Goal: Complete application form: Complete application form

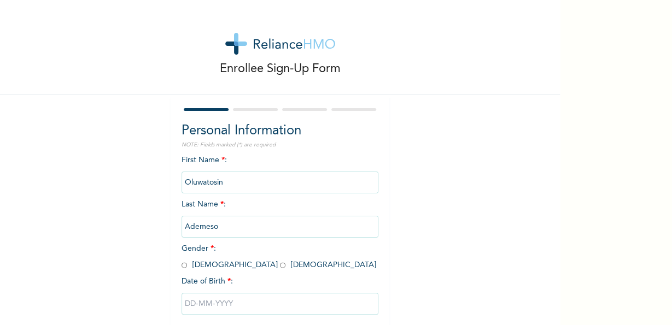
scroll to position [61, 0]
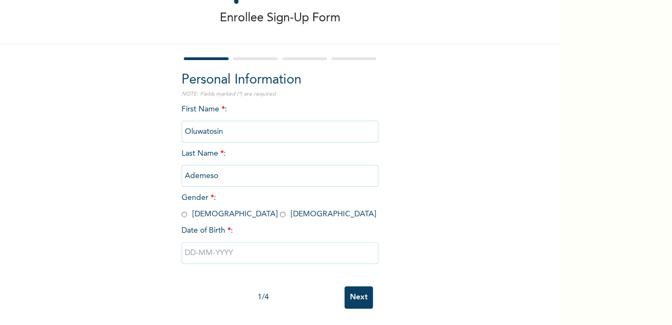
click at [280, 209] on input "radio" at bounding box center [282, 214] width 5 height 10
radio input "true"
click at [221, 247] on input "text" at bounding box center [280, 253] width 197 height 22
select select "7"
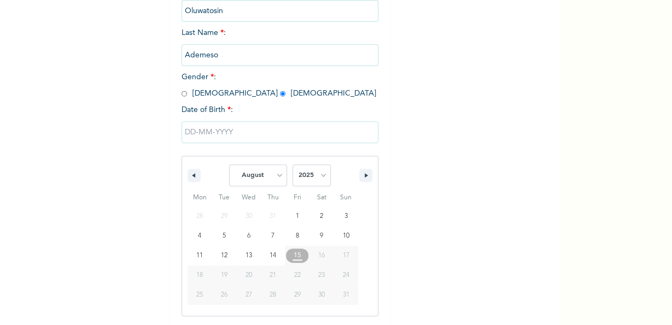
scroll to position [173, 0]
type input "[DATE]"
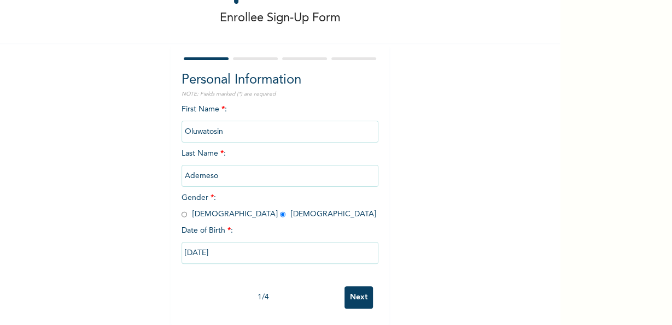
scroll to position [61, 0]
click at [295, 242] on input "[DATE]" at bounding box center [280, 253] width 197 height 22
select select "7"
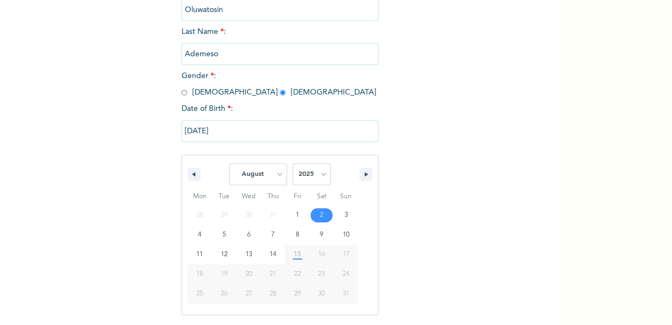
scroll to position [173, 0]
click at [293, 164] on select "2025 2024 2023 2022 2021 2020 2019 2018 2017 2016 2015 2014 2013 2012 2011 2010…" at bounding box center [312, 175] width 38 height 22
select select "1984"
click option "1984" at bounding box center [0, 0] width 0 height 0
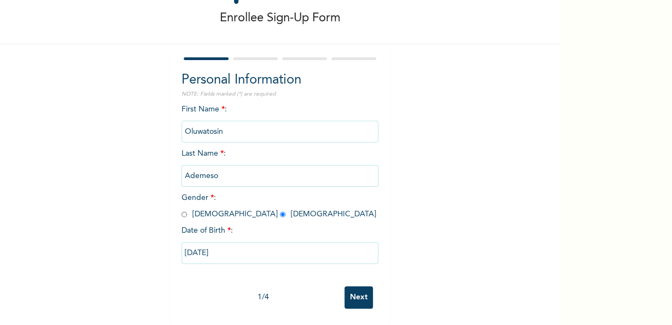
scroll to position [61, 0]
click at [363, 294] on input "Next" at bounding box center [359, 298] width 28 height 22
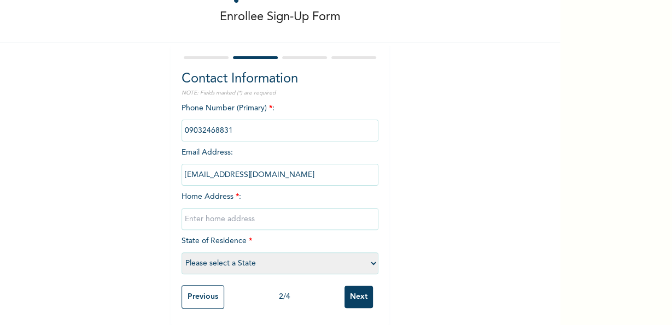
click at [251, 211] on input "text" at bounding box center [280, 219] width 197 height 22
type input "3"
type input "Milverton Estate, [GEOGRAPHIC_DATA]"
click at [182, 253] on select "Please select a State [PERSON_NAME] (FCT) [PERSON_NAME] Ibom [GEOGRAPHIC_DATA] …" at bounding box center [280, 264] width 197 height 22
select select "25"
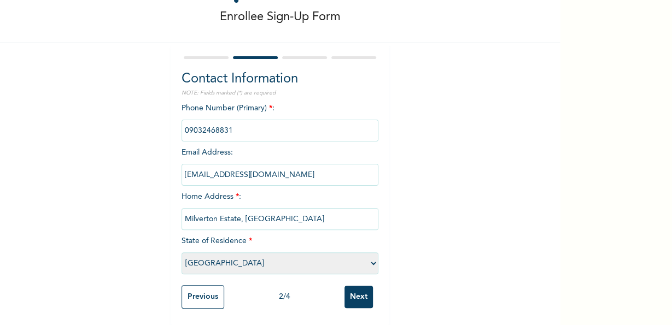
click option "[GEOGRAPHIC_DATA]" at bounding box center [0, 0] width 0 height 0
click at [360, 286] on input "Next" at bounding box center [359, 297] width 28 height 22
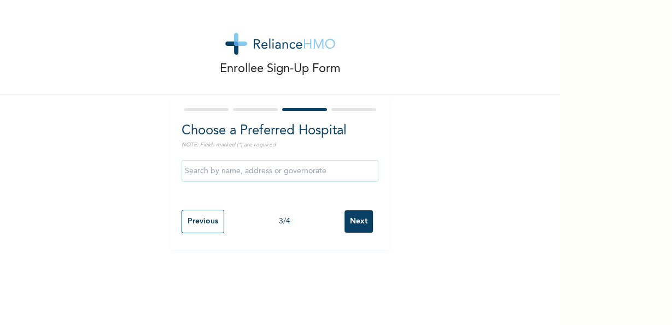
scroll to position [0, 0]
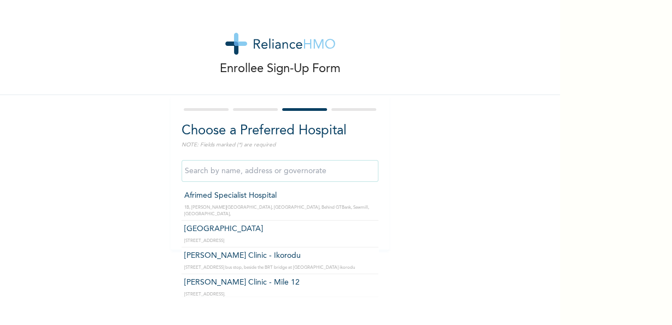
click at [363, 177] on input "text" at bounding box center [280, 171] width 197 height 22
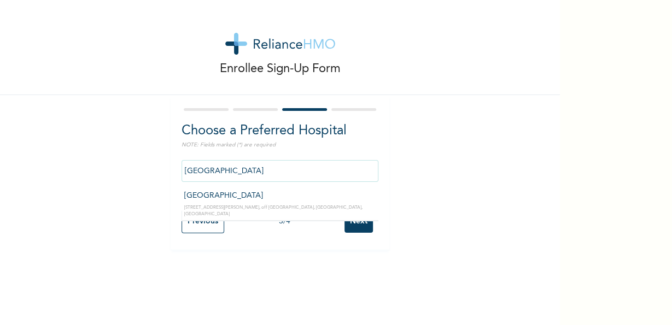
click at [342, 179] on input "[GEOGRAPHIC_DATA]" at bounding box center [280, 171] width 197 height 22
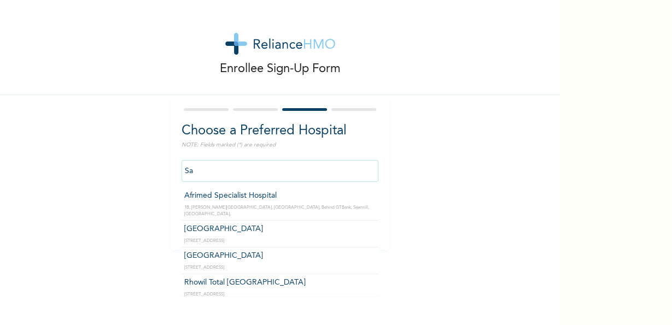
type input "S"
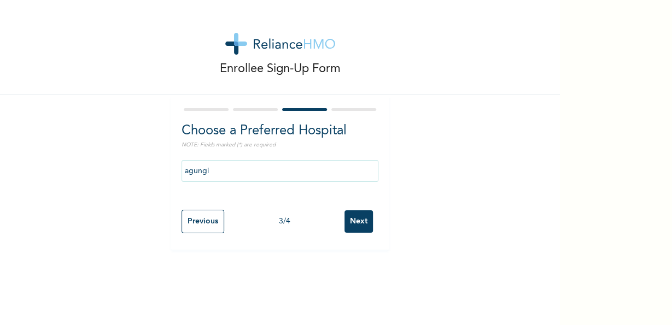
type input "Upsillon Care hospital"
click at [345, 219] on input "Next" at bounding box center [359, 222] width 28 height 22
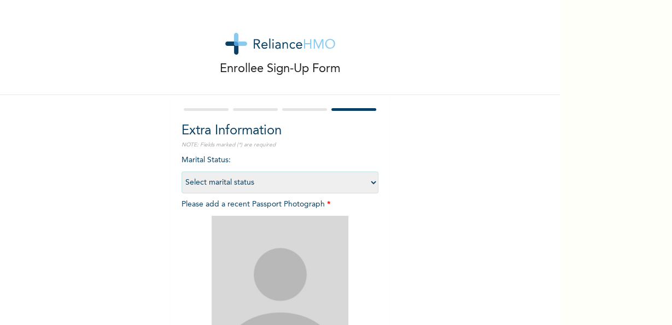
click at [182, 172] on select "Select marital status [DEMOGRAPHIC_DATA] Married [DEMOGRAPHIC_DATA] Widow/[DEMO…" at bounding box center [280, 183] width 197 height 22
select select "1"
click option "Single" at bounding box center [0, 0] width 0 height 0
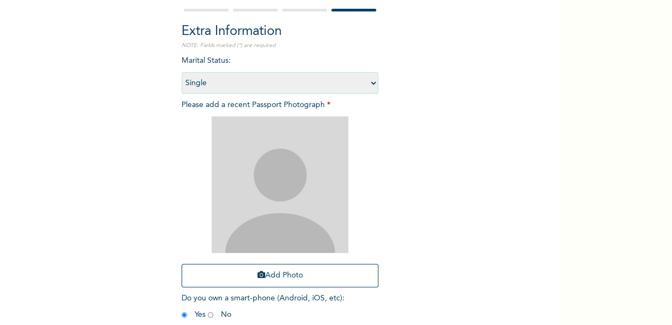
scroll to position [102, 0]
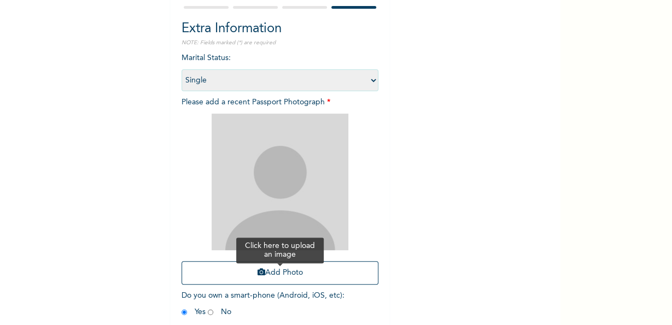
click at [258, 276] on icon "button" at bounding box center [262, 273] width 8 height 8
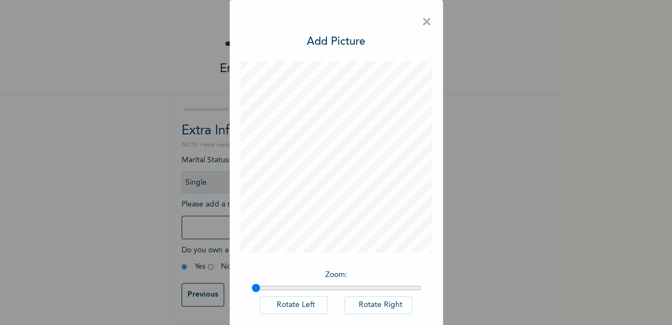
scroll to position [60, 0]
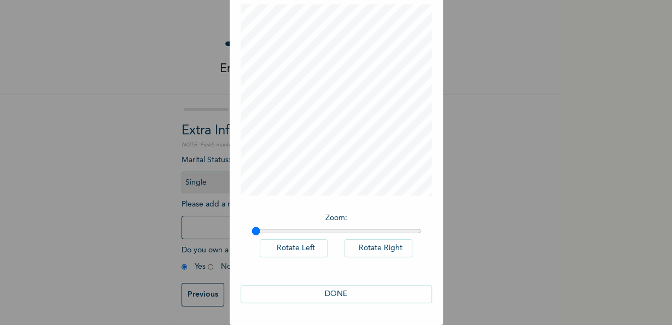
click at [333, 294] on button "DONE" at bounding box center [336, 294] width 191 height 18
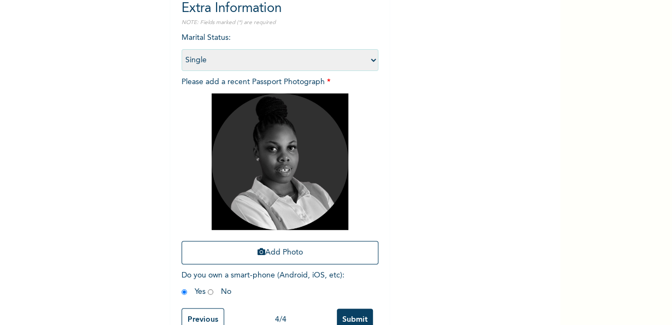
scroll to position [155, 0]
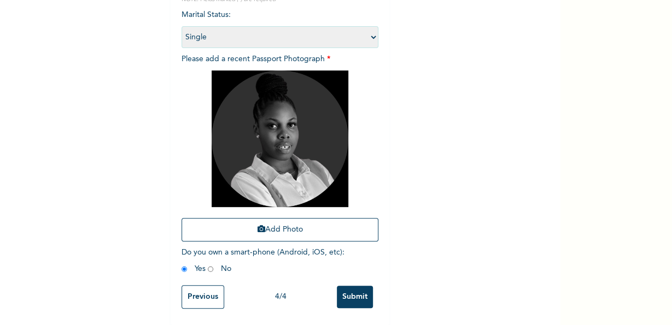
click at [344, 286] on input "Submit" at bounding box center [355, 297] width 36 height 22
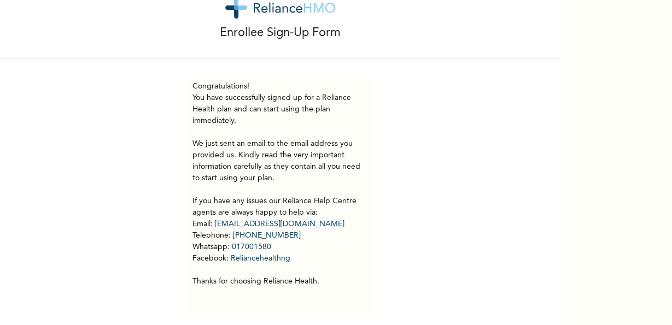
scroll to position [53, 0]
